Goal: Task Accomplishment & Management: Use online tool/utility

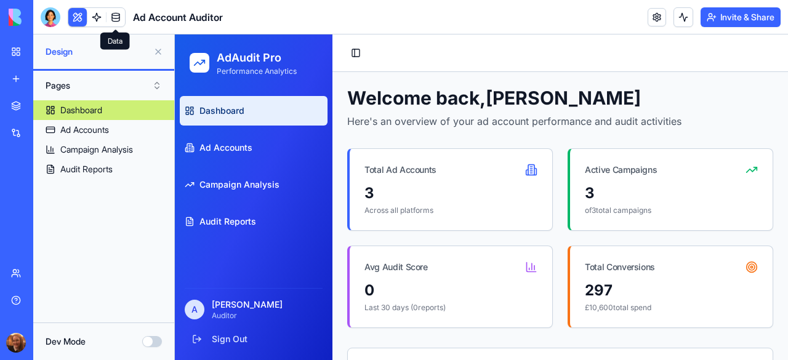
click at [16, 52] on link "My Workspace" at bounding box center [28, 51] width 49 height 25
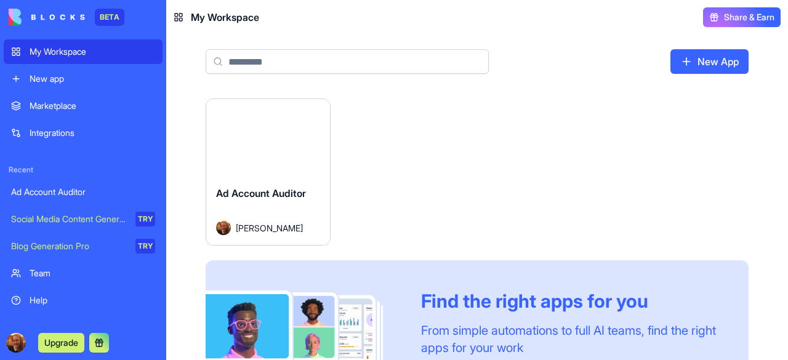
click at [34, 78] on div "New app" at bounding box center [93, 79] width 126 height 12
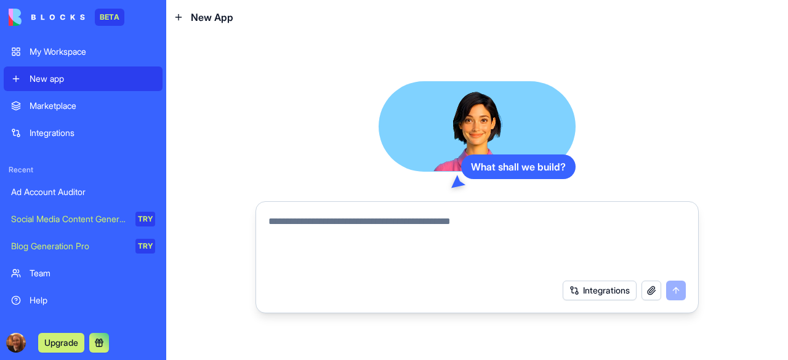
click at [363, 221] on textarea at bounding box center [476, 243] width 417 height 59
click at [596, 292] on button "Integrations" at bounding box center [600, 291] width 74 height 20
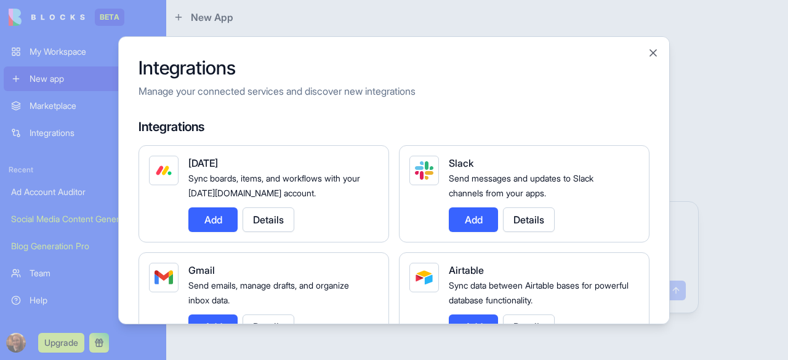
click at [664, 134] on div "Integrations Manage your connected services and discover new integrations Integ…" at bounding box center [394, 180] width 552 height 288
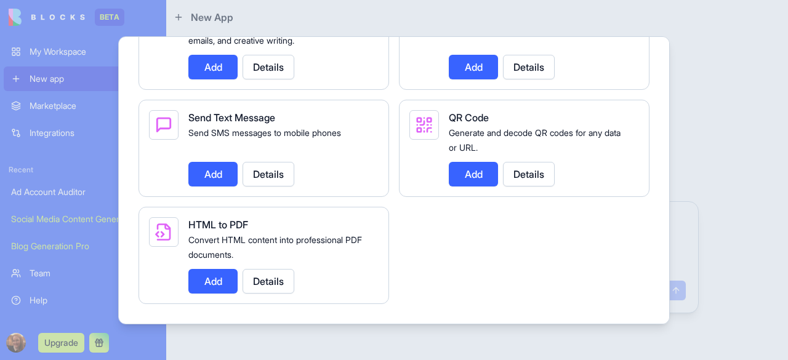
scroll to position [1866, 0]
click at [690, 129] on div at bounding box center [394, 180] width 788 height 360
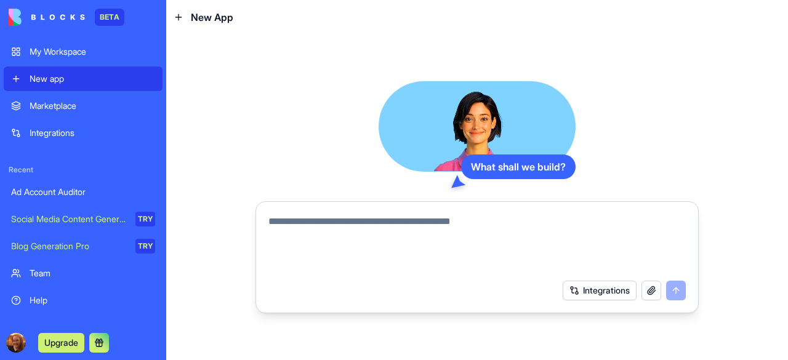
click at [83, 50] on div "My Workspace" at bounding box center [93, 52] width 126 height 12
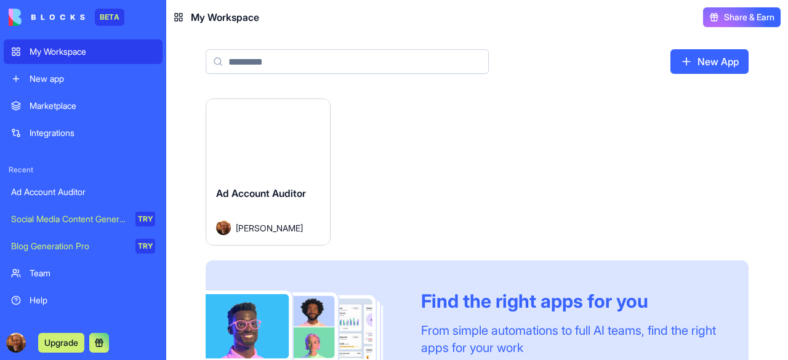
click at [243, 126] on button "Launch" at bounding box center [268, 138] width 92 height 25
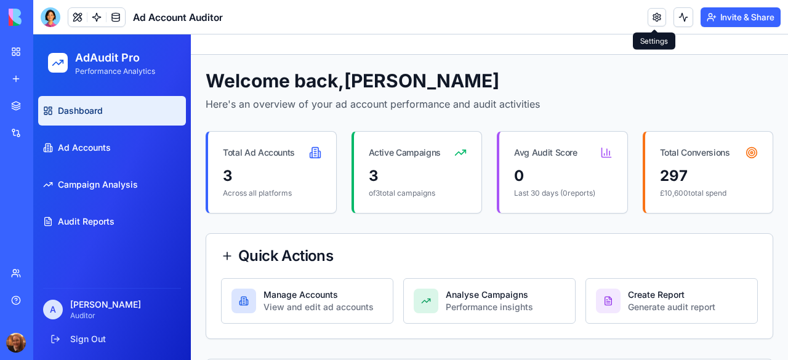
click at [655, 18] on link at bounding box center [657, 17] width 18 height 18
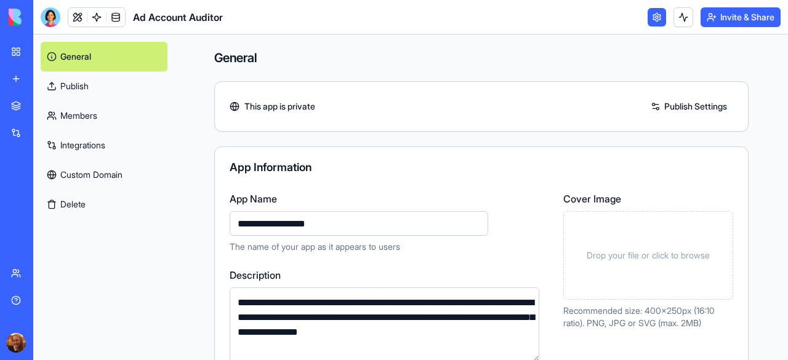
click at [74, 144] on link "Integrations" at bounding box center [104, 146] width 127 height 30
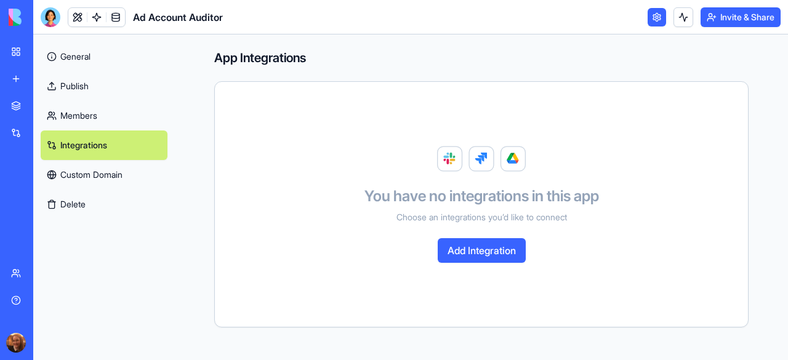
click at [761, 147] on div "App Integrations You have no integrations in this app Choose an integrations yo…" at bounding box center [481, 197] width 613 height 326
click at [18, 26] on div "BETA" at bounding box center [17, 17] width 26 height 34
click at [16, 49] on link "My Workspace" at bounding box center [28, 51] width 49 height 25
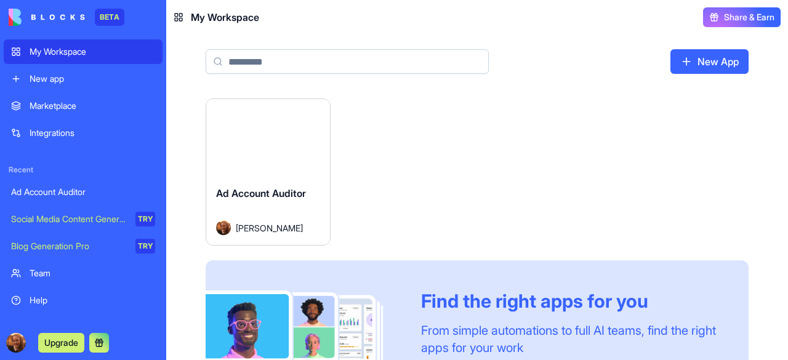
click at [46, 76] on div "New app" at bounding box center [93, 79] width 126 height 12
